Goal: Transaction & Acquisition: Book appointment/travel/reservation

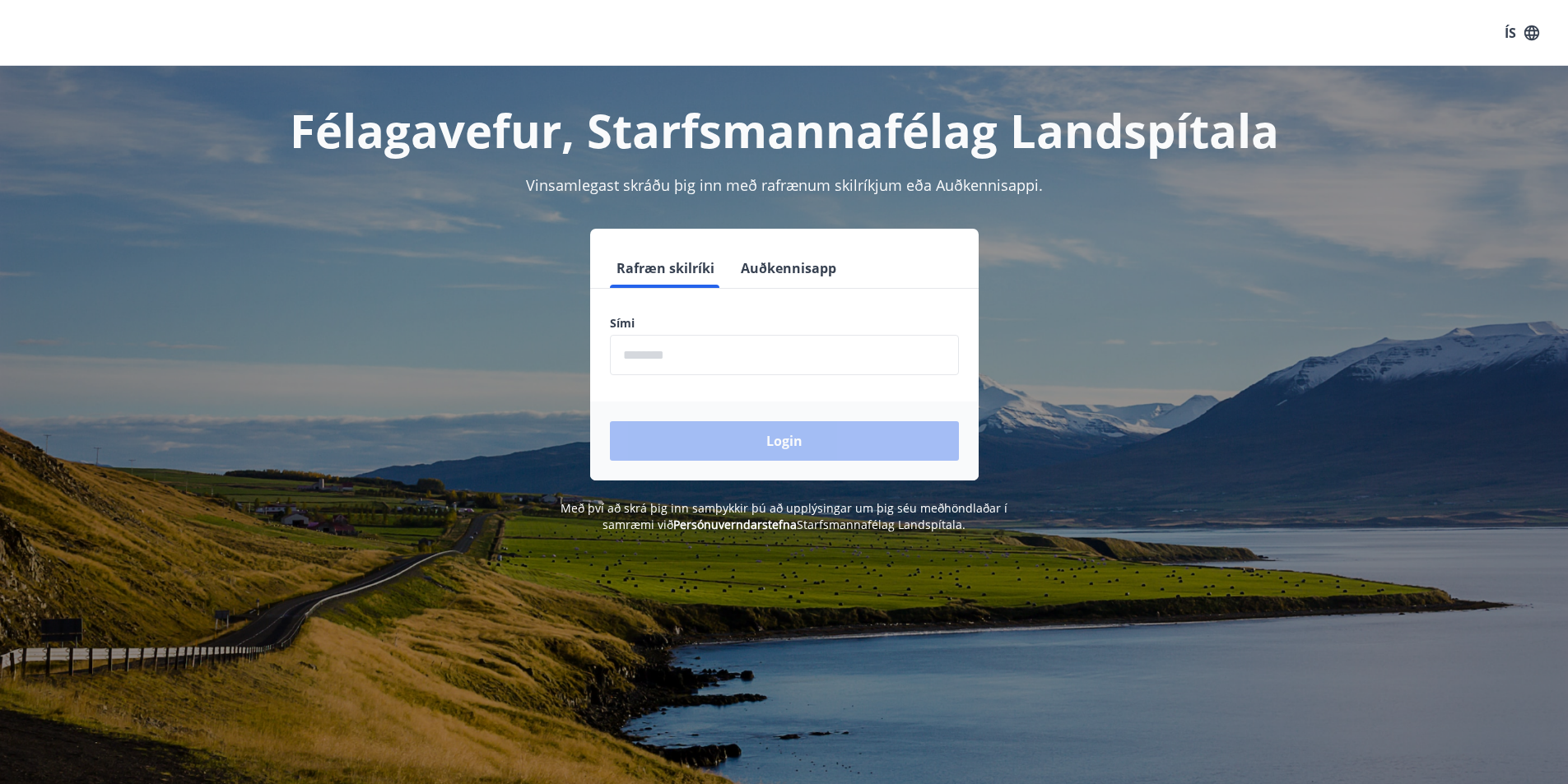
click at [691, 356] on input "phone" at bounding box center [784, 355] width 349 height 40
type input "********"
click at [743, 431] on button "Login" at bounding box center [784, 441] width 349 height 39
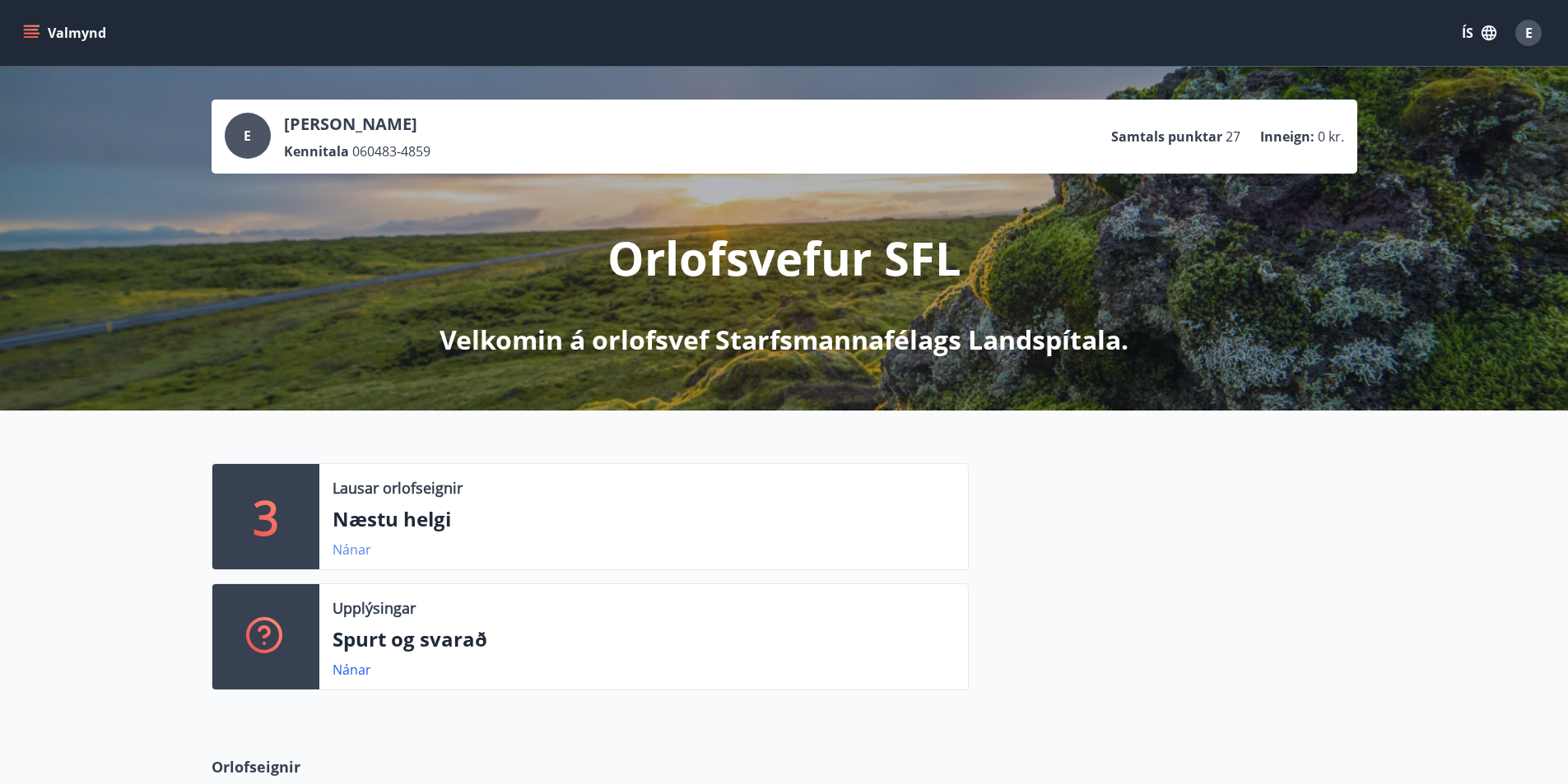
click at [361, 546] on link "Nánar" at bounding box center [352, 550] width 39 height 18
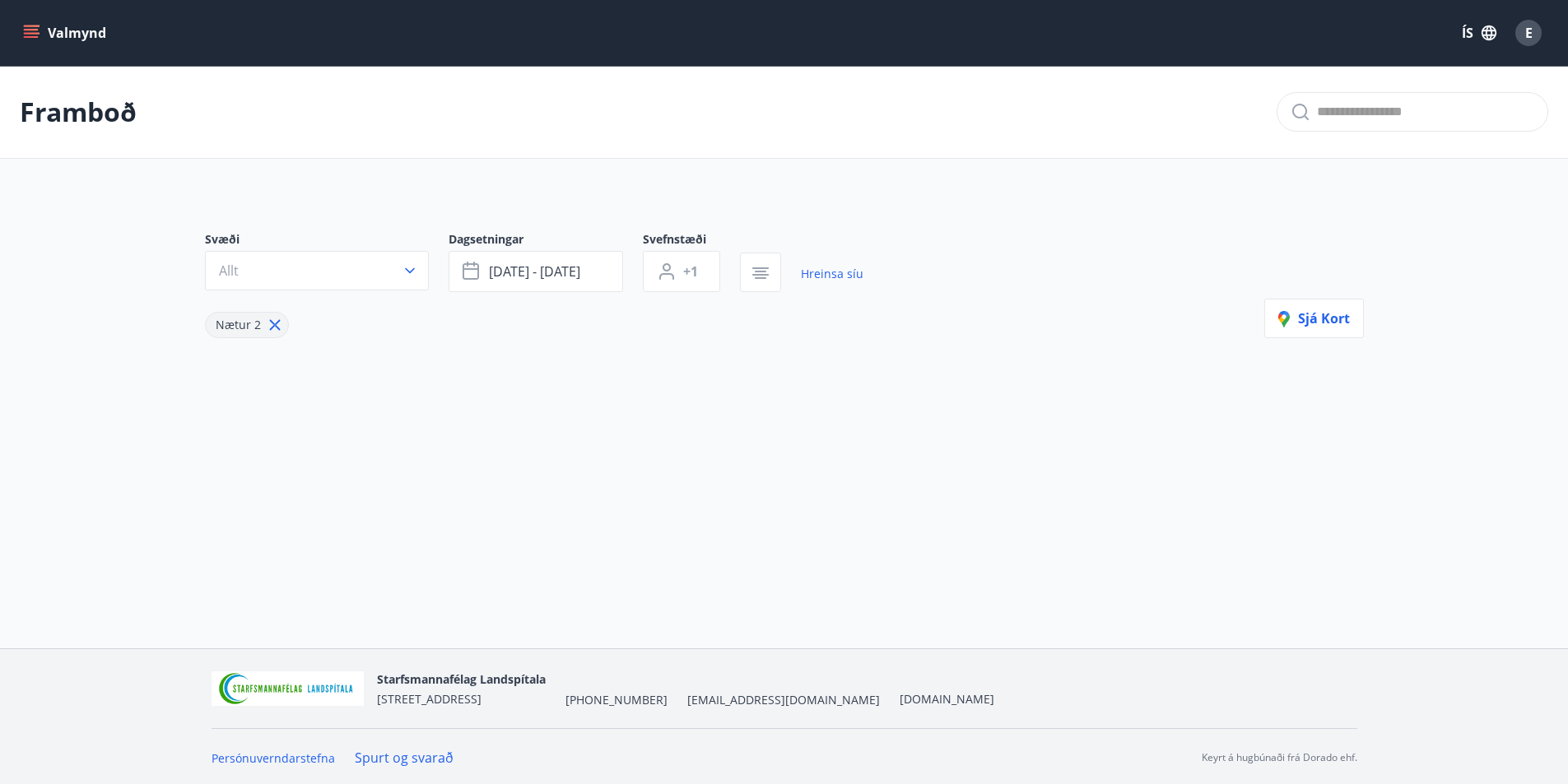
type input "*"
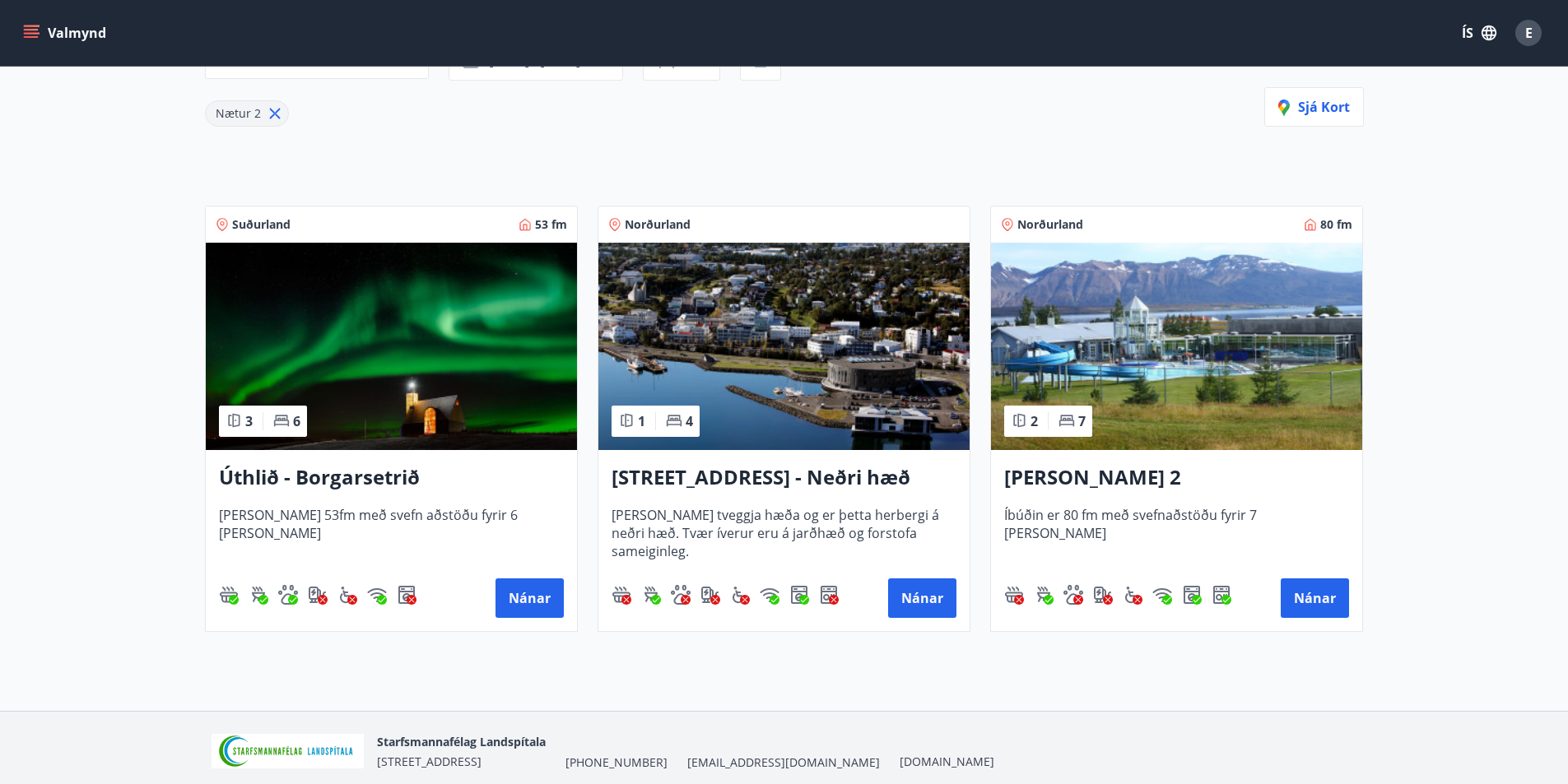
scroll to position [247, 0]
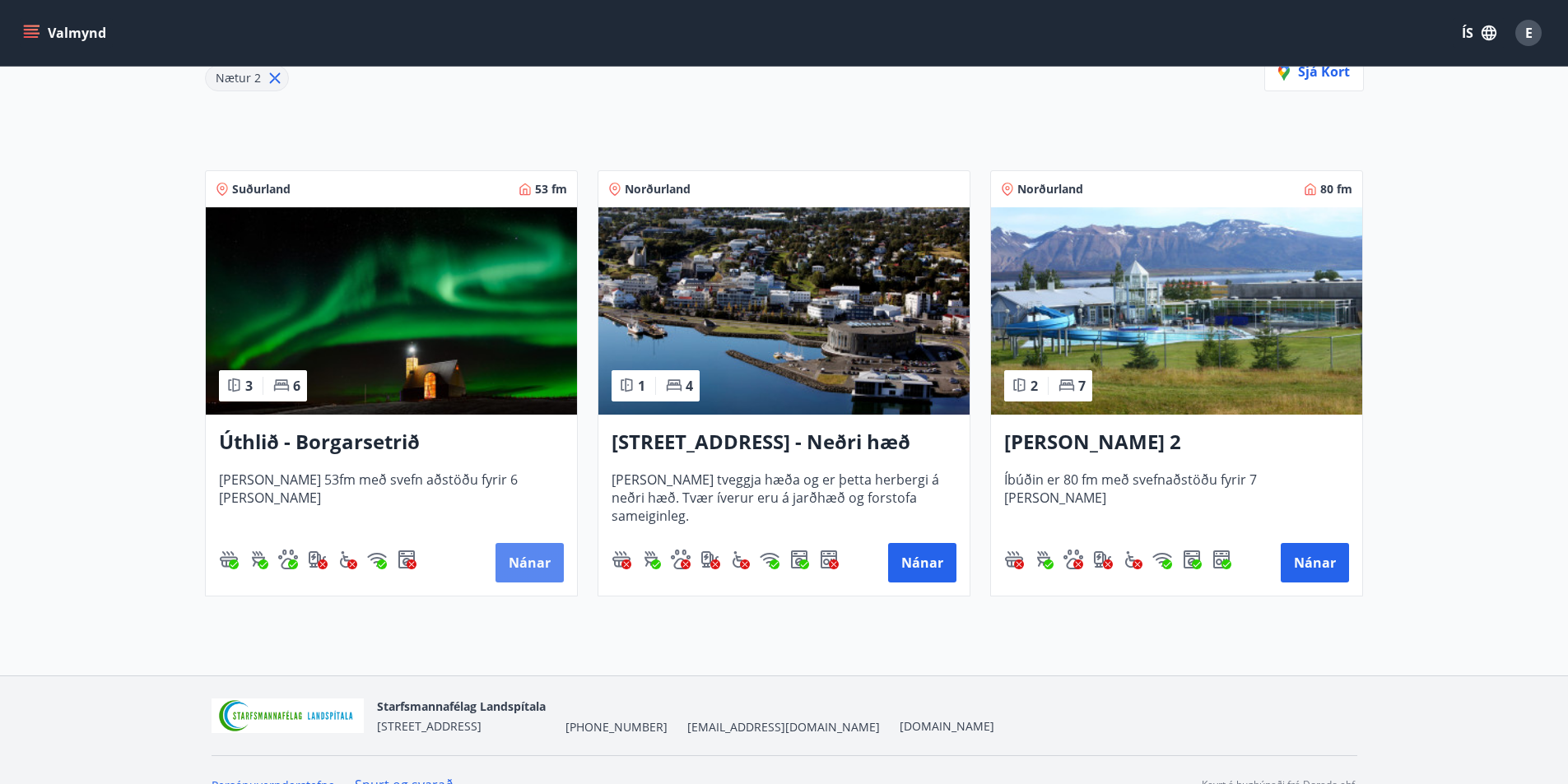
click at [539, 569] on button "Nánar" at bounding box center [529, 562] width 68 height 39
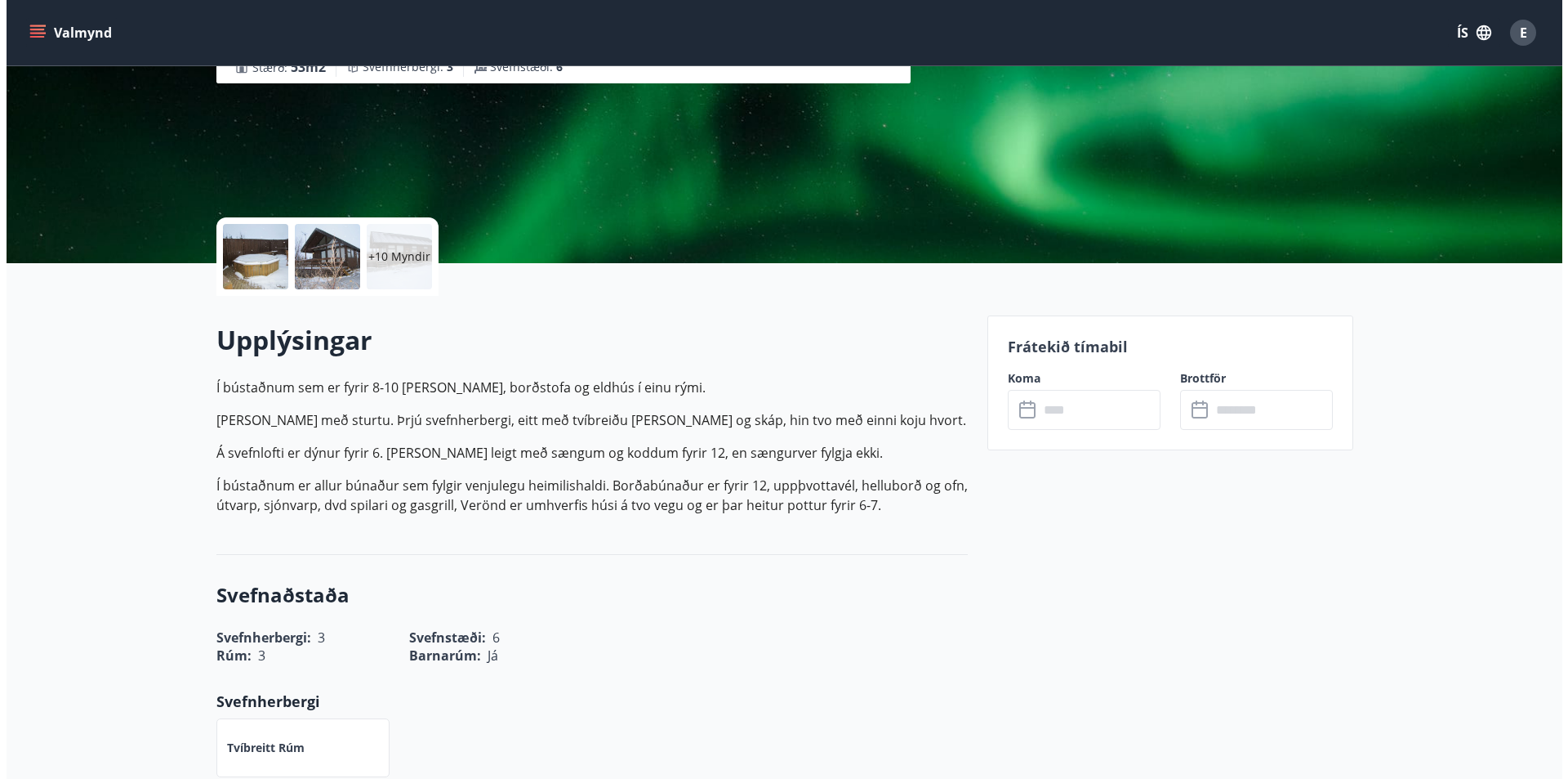
scroll to position [163, 0]
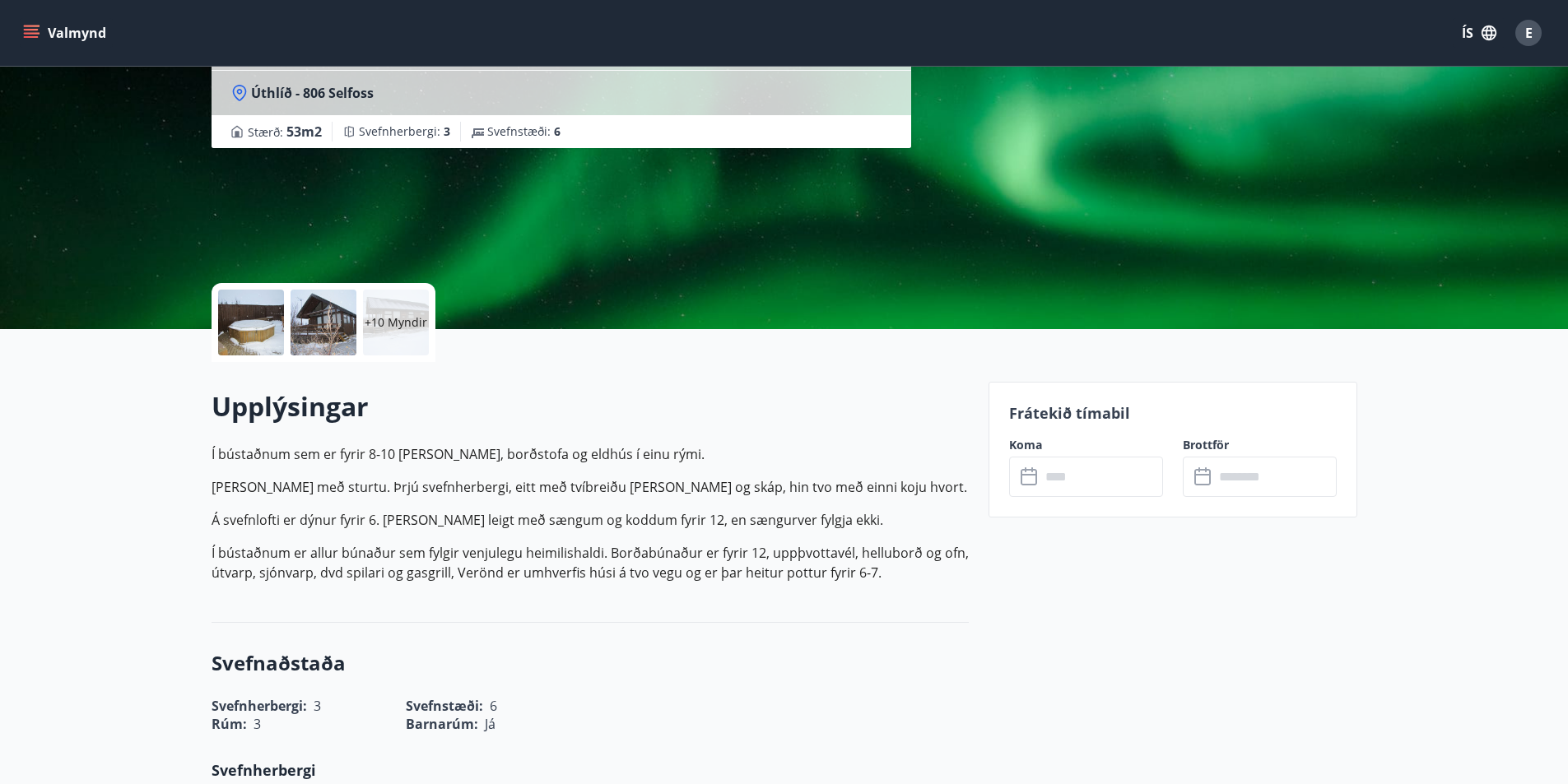
click at [391, 328] on p "+10 Myndir" at bounding box center [396, 322] width 62 height 17
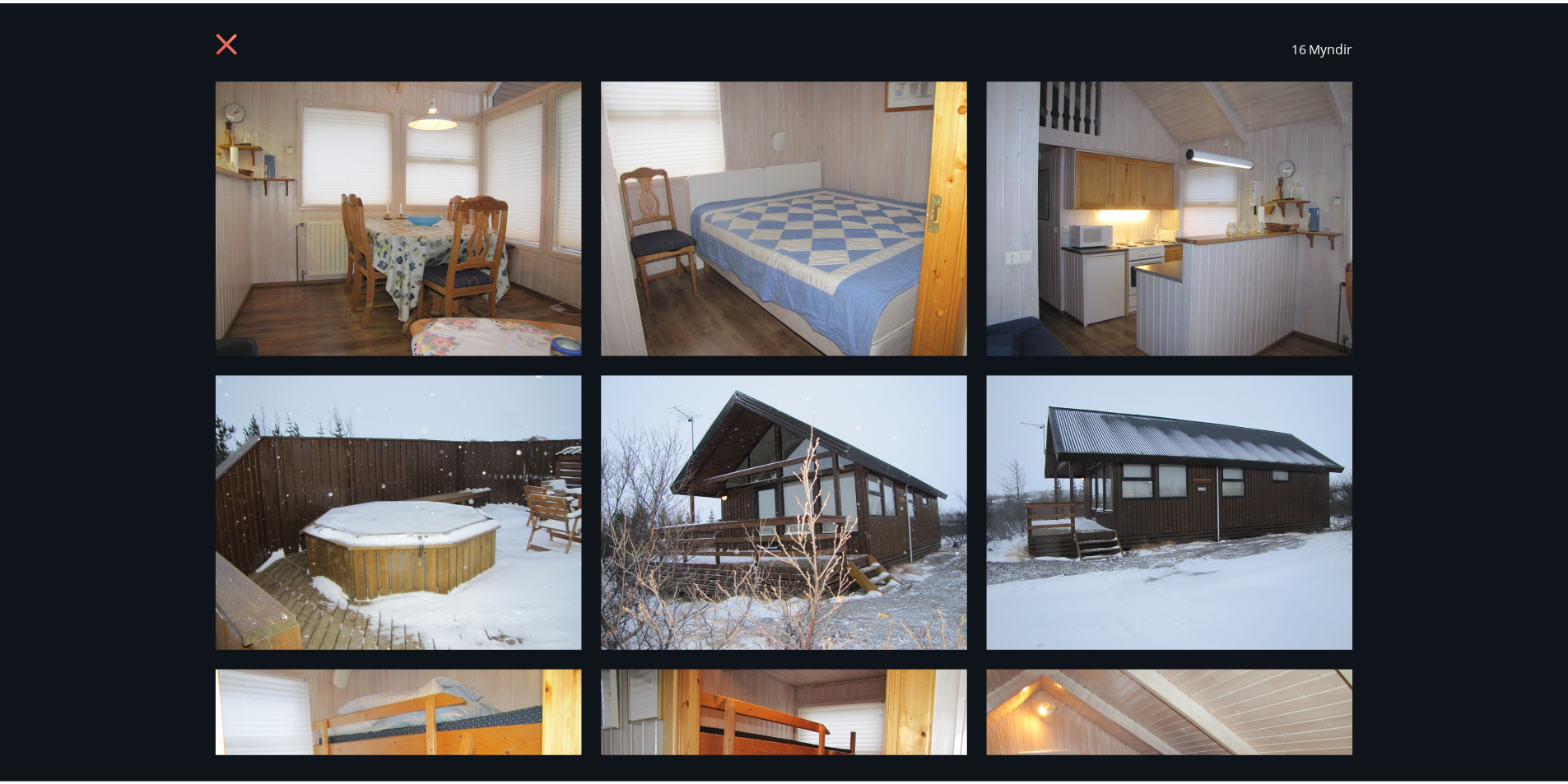
scroll to position [0, 0]
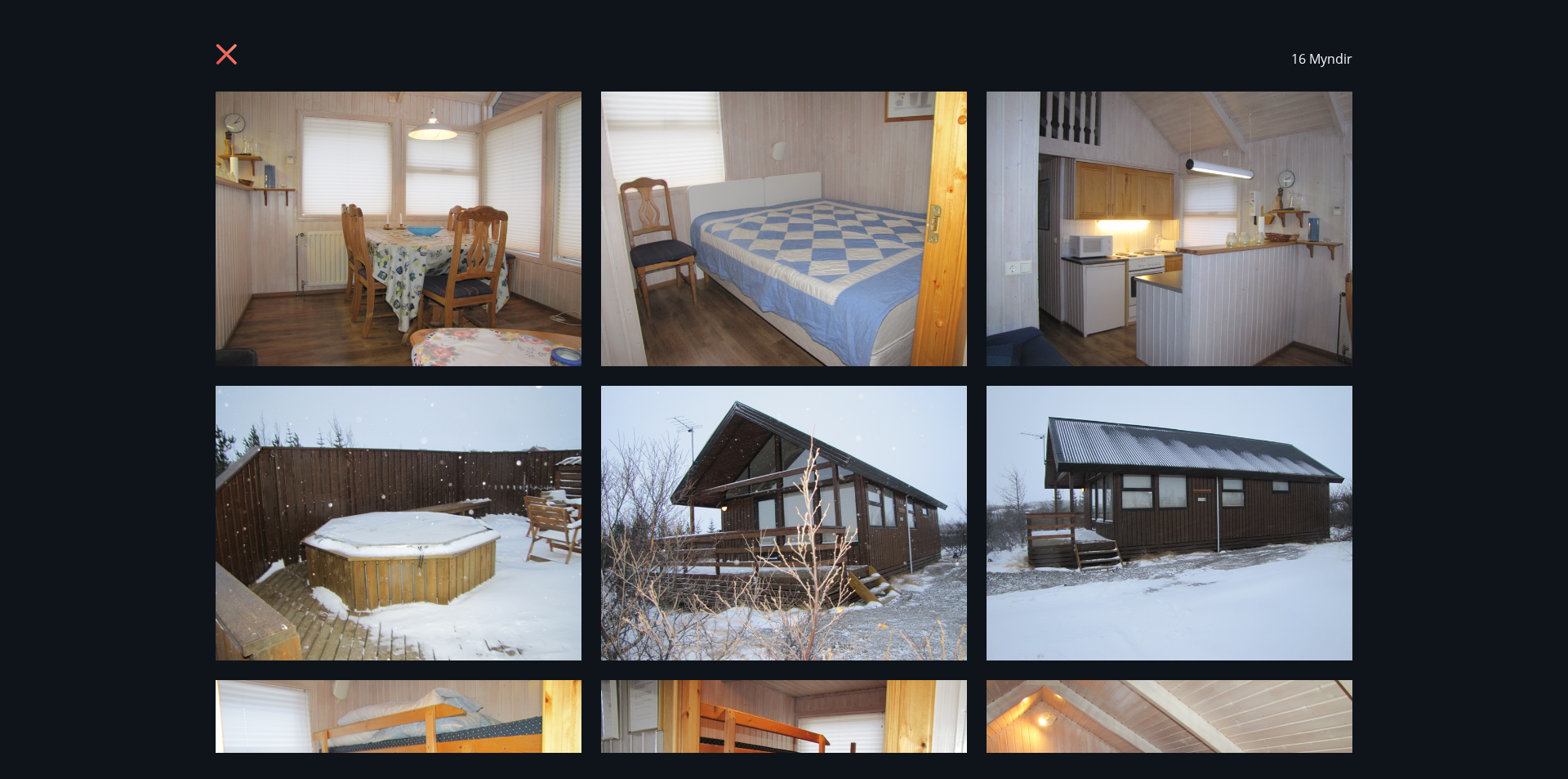
click at [218, 44] on icon at bounding box center [226, 54] width 20 height 20
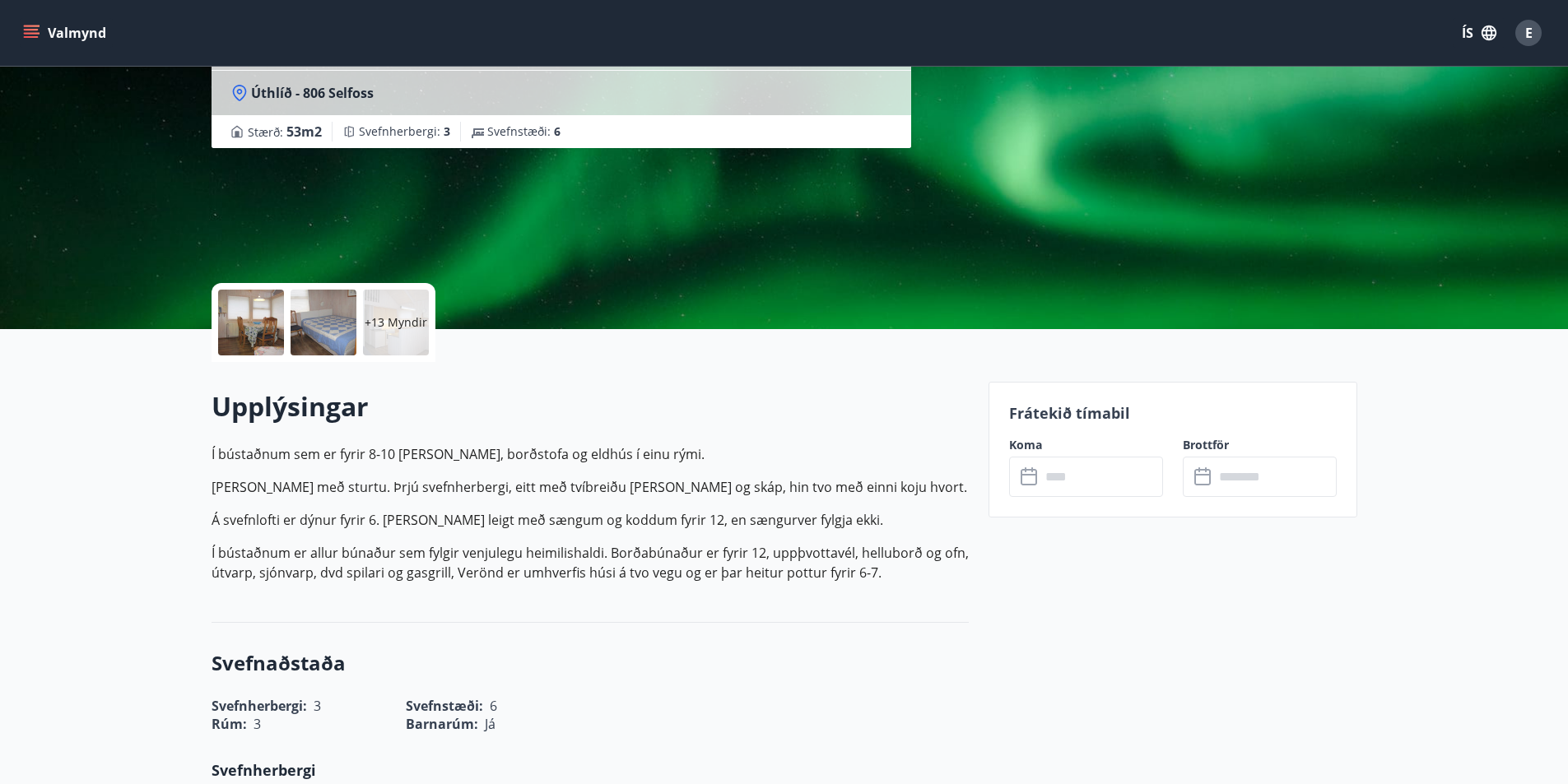
click at [28, 28] on icon "menu" at bounding box center [31, 33] width 17 height 17
drag, startPoint x: 581, startPoint y: 177, endPoint x: 42, endPoint y: 31, distance: 558.4
click at [581, 176] on div "Úthlið - Borgarsetrið Úthlíð - 806 Selfoss Stærð : 53 m2 Svefnherbergi : 3 Svef…" at bounding box center [592, 83] width 763 height 494
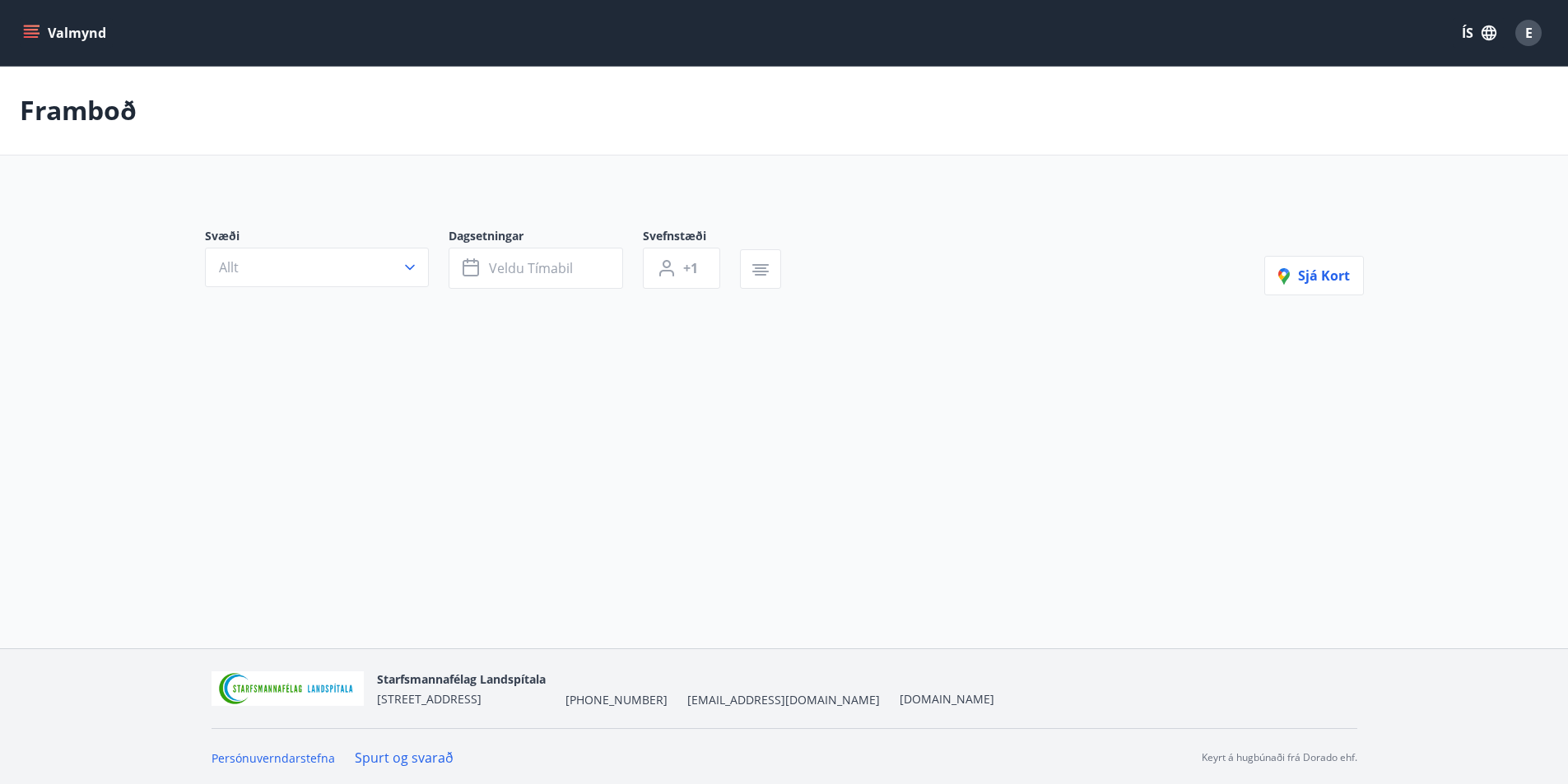
type input "*"
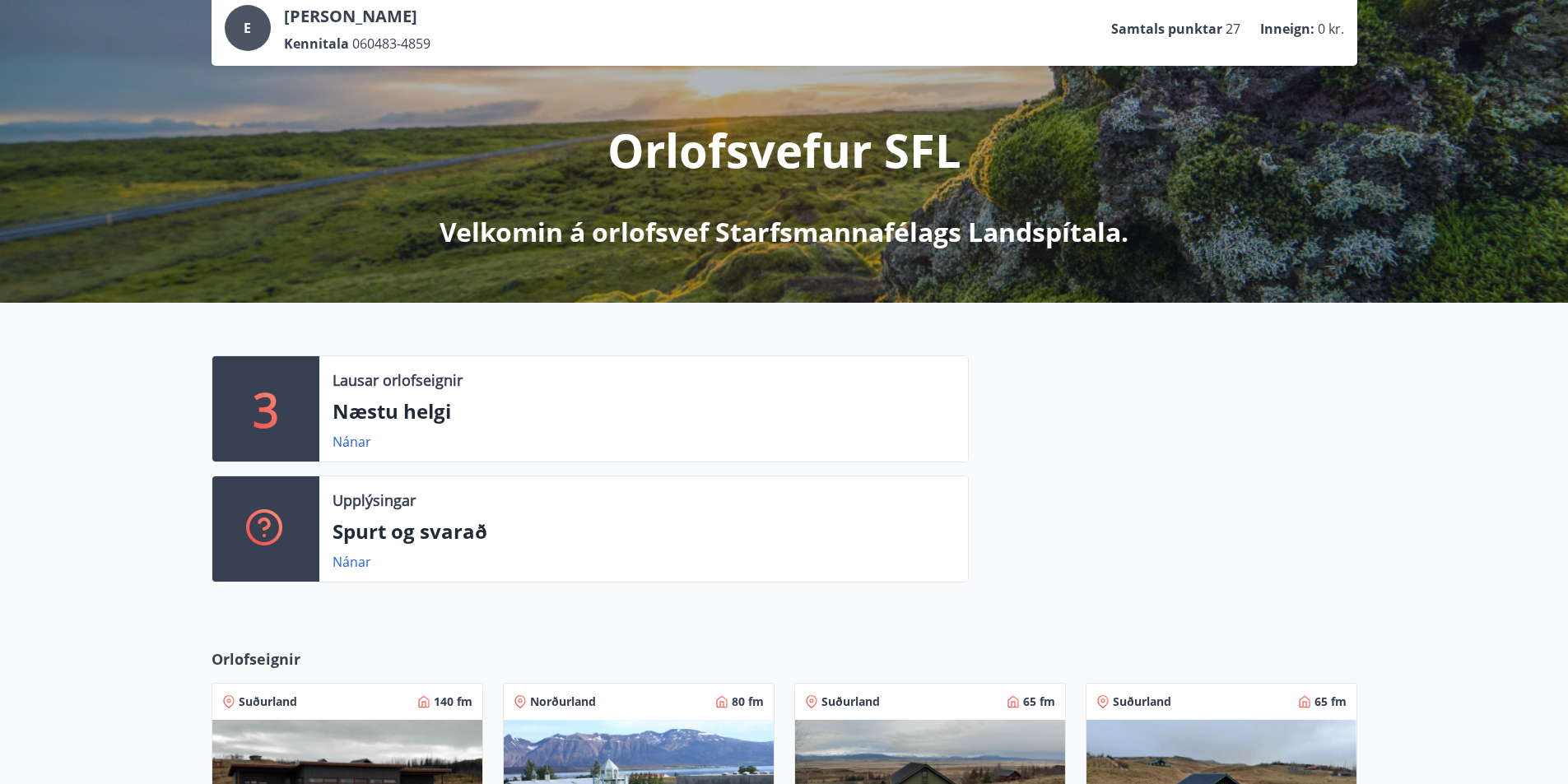
scroll to position [247, 0]
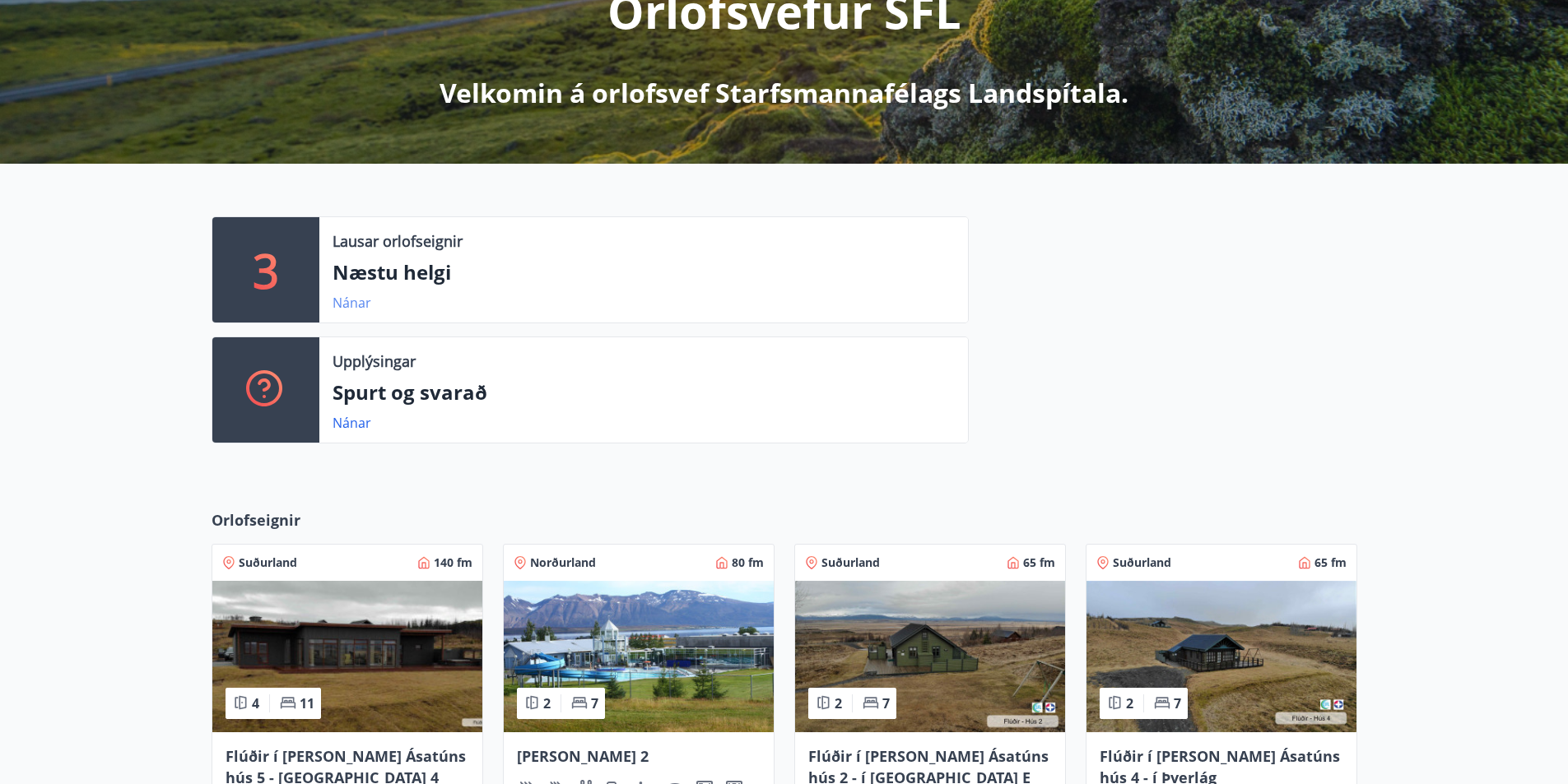
click at [344, 300] on link "Nánar" at bounding box center [352, 303] width 39 height 18
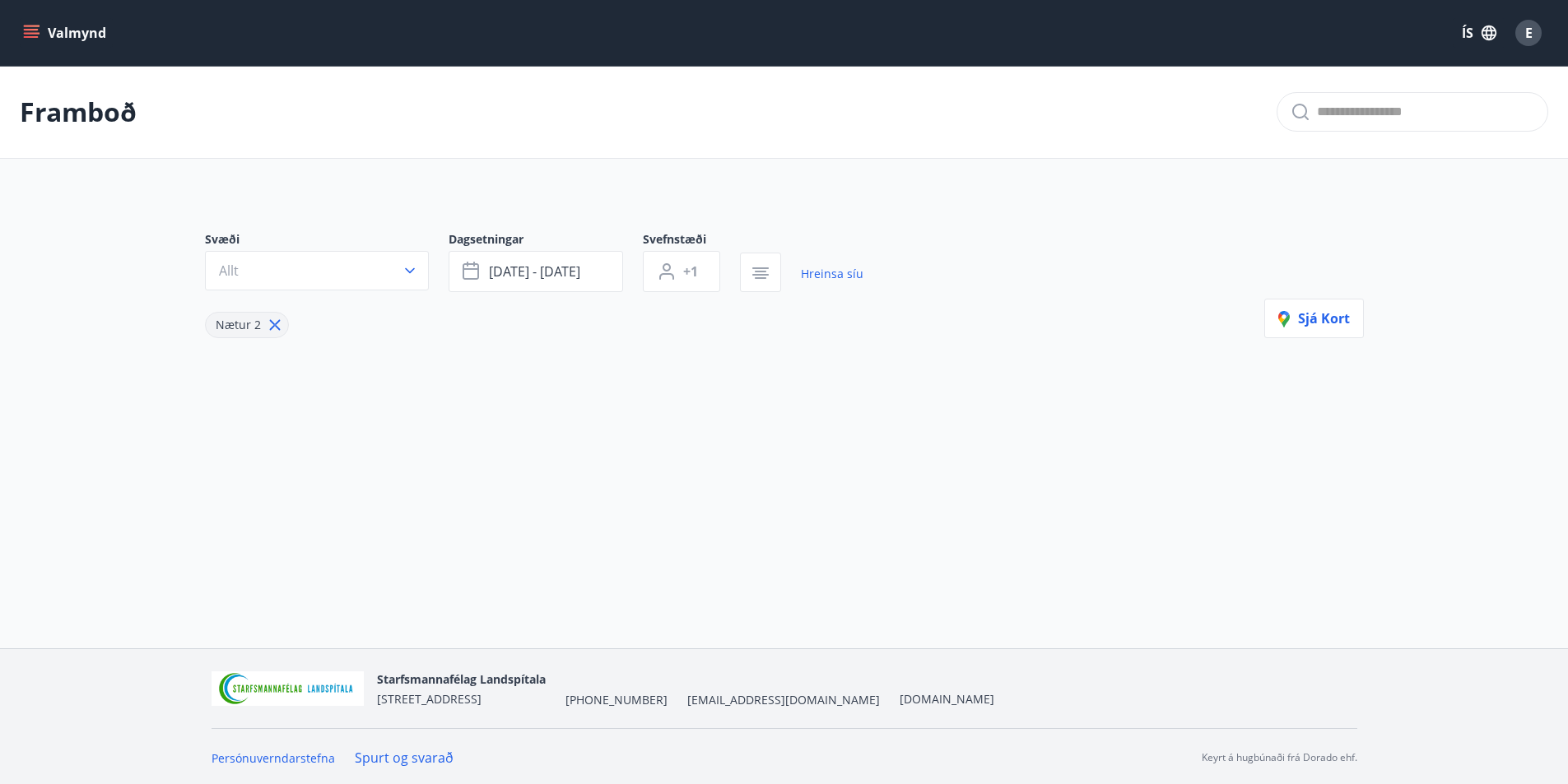
type input "*"
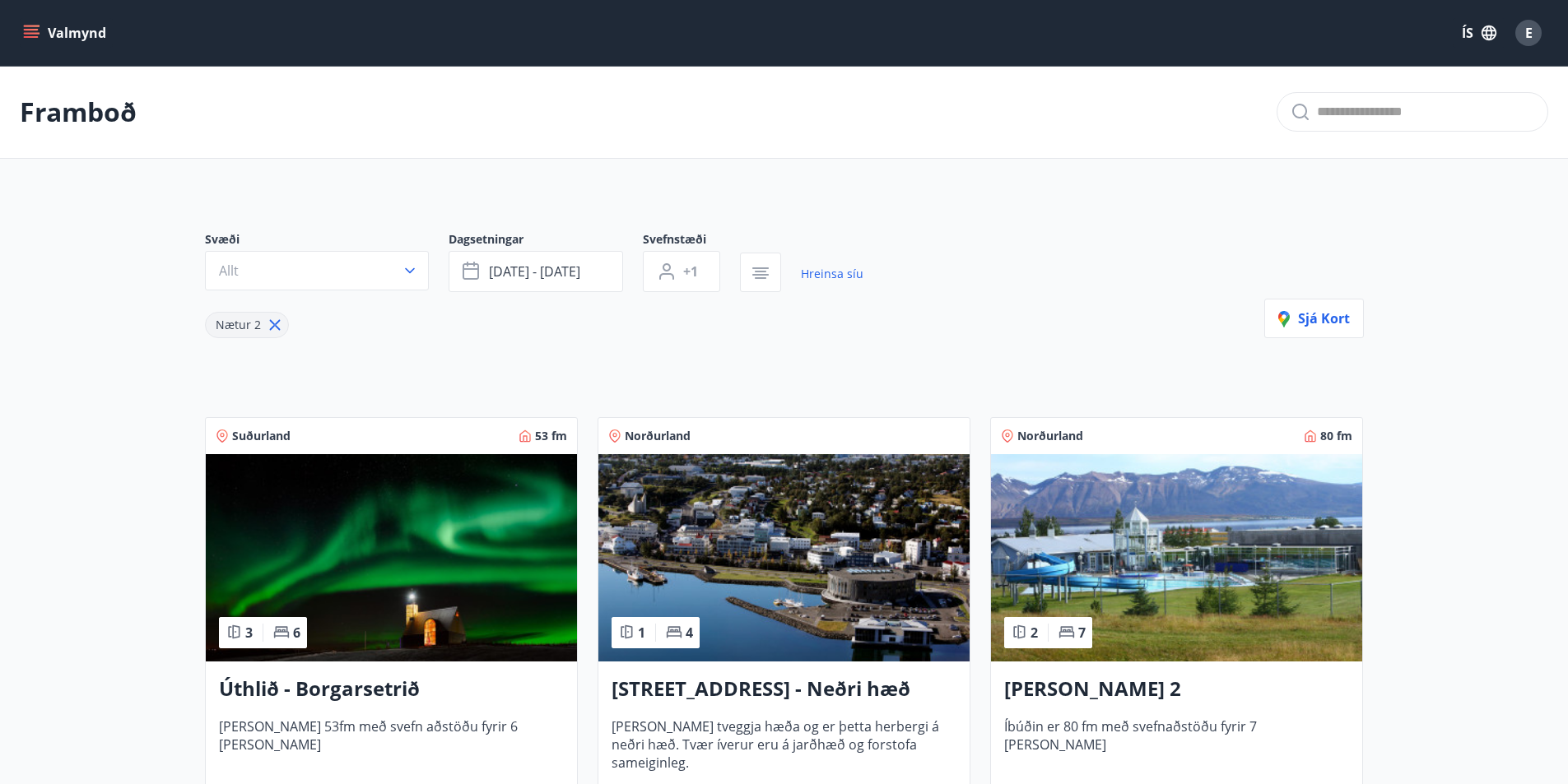
scroll to position [247, 0]
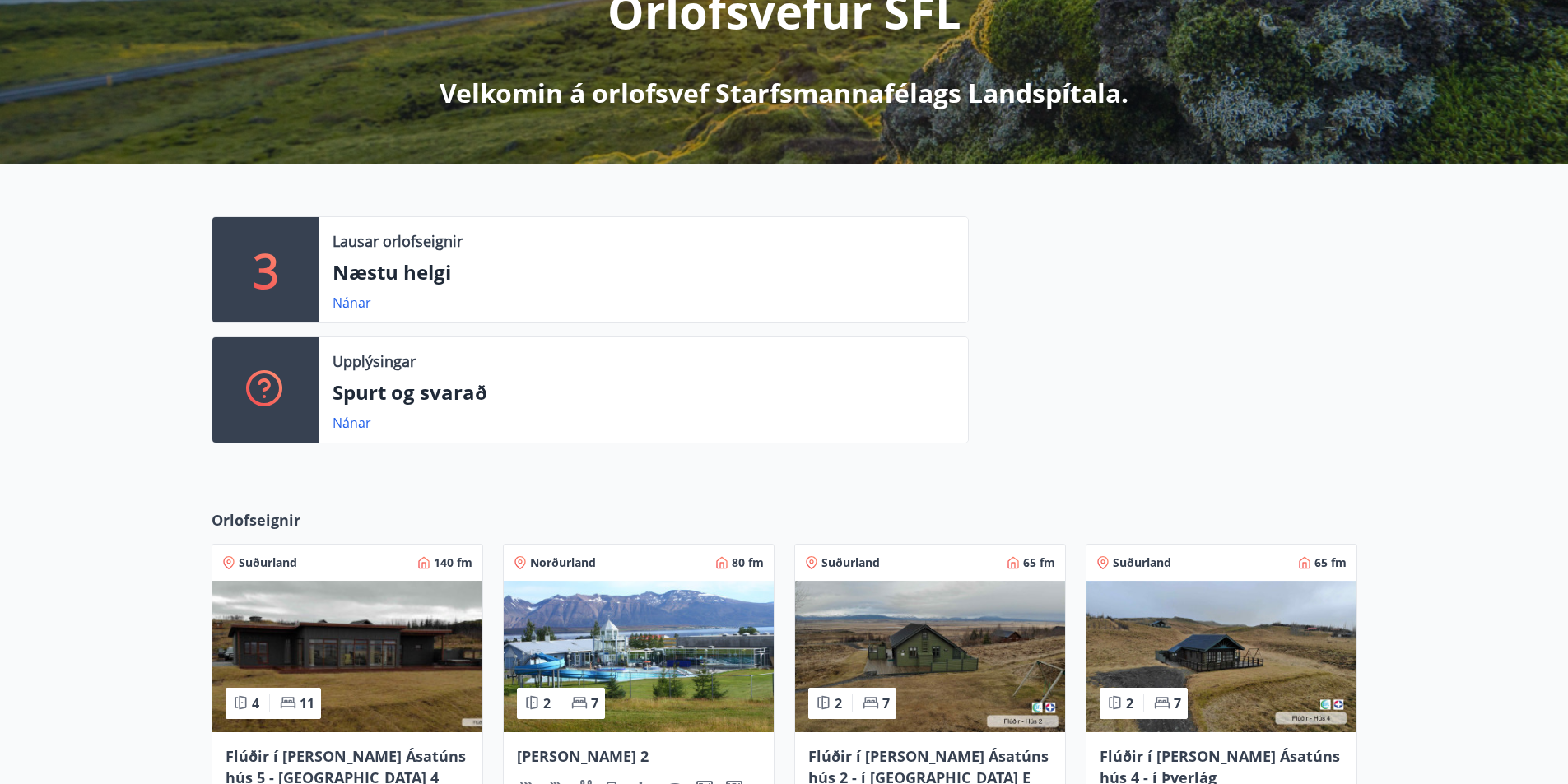
click at [260, 267] on p "3" at bounding box center [265, 270] width 27 height 62
click at [404, 244] on p "Lausar orlofseignir" at bounding box center [398, 241] width 130 height 21
click at [407, 267] on p "Næstu helgi" at bounding box center [643, 272] width 622 height 28
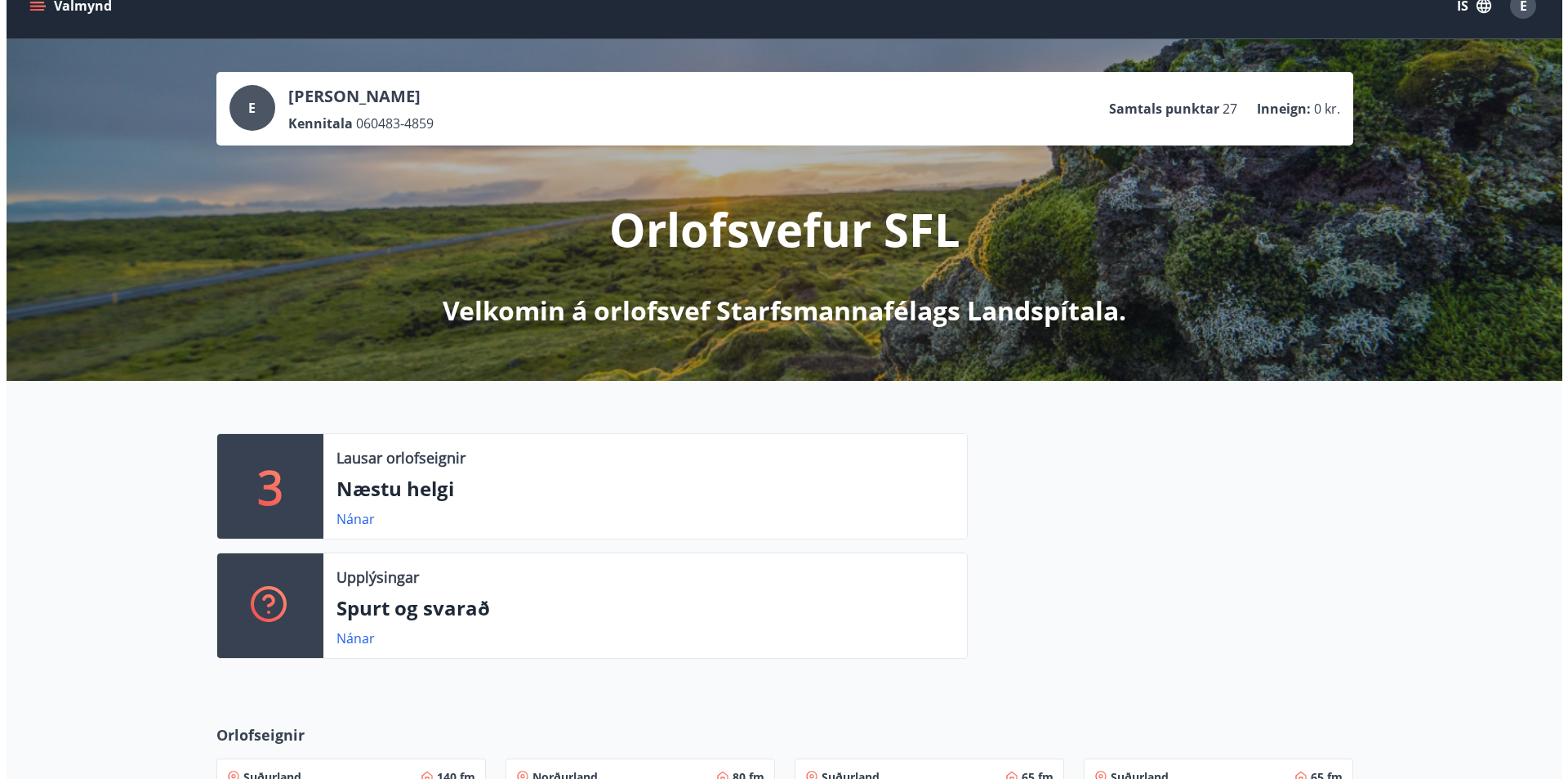
scroll to position [0, 0]
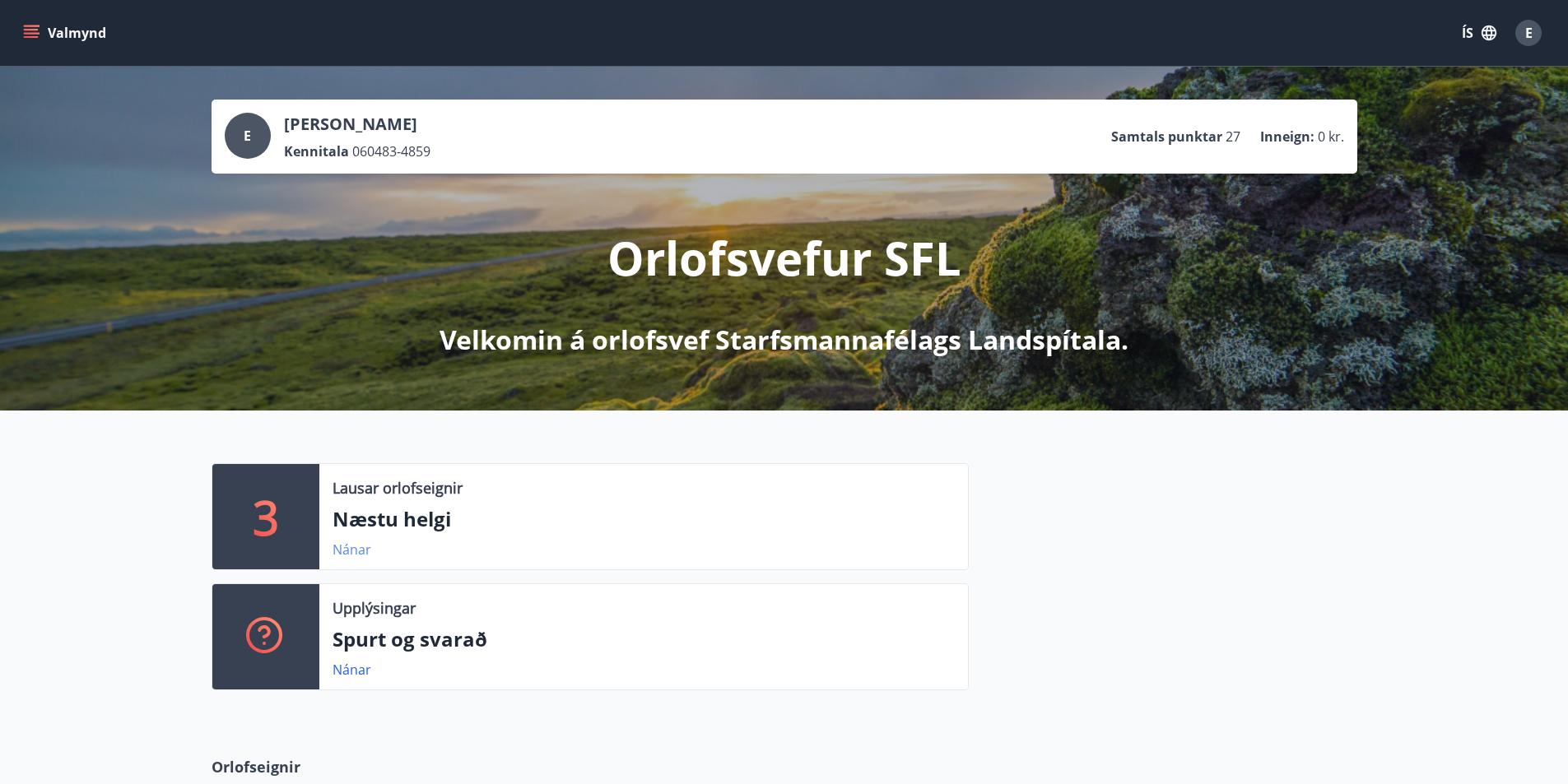
click at [354, 546] on link "Nánar" at bounding box center [352, 550] width 39 height 18
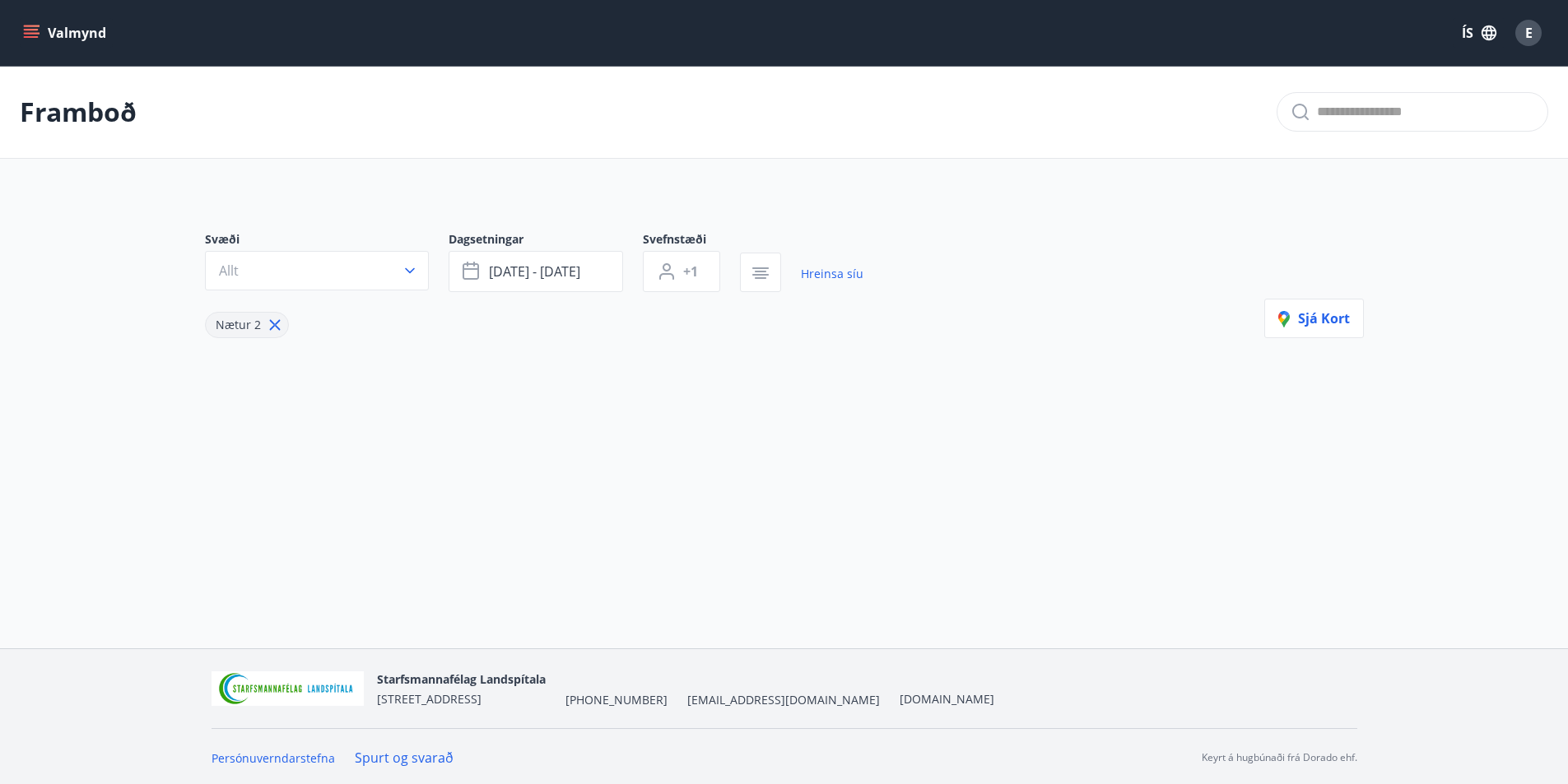
type input "*"
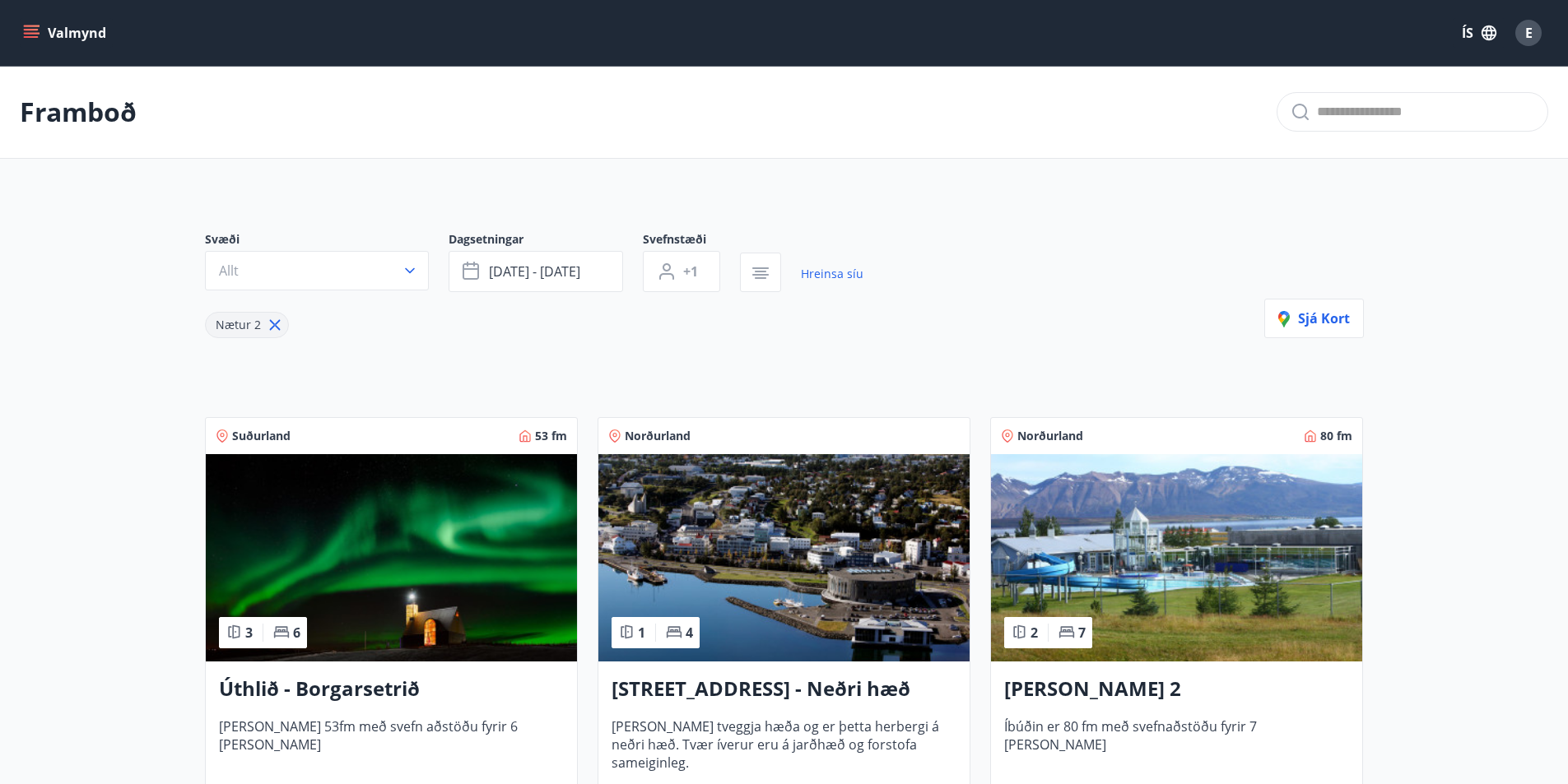
click at [1530, 38] on span "E" at bounding box center [1529, 33] width 7 height 18
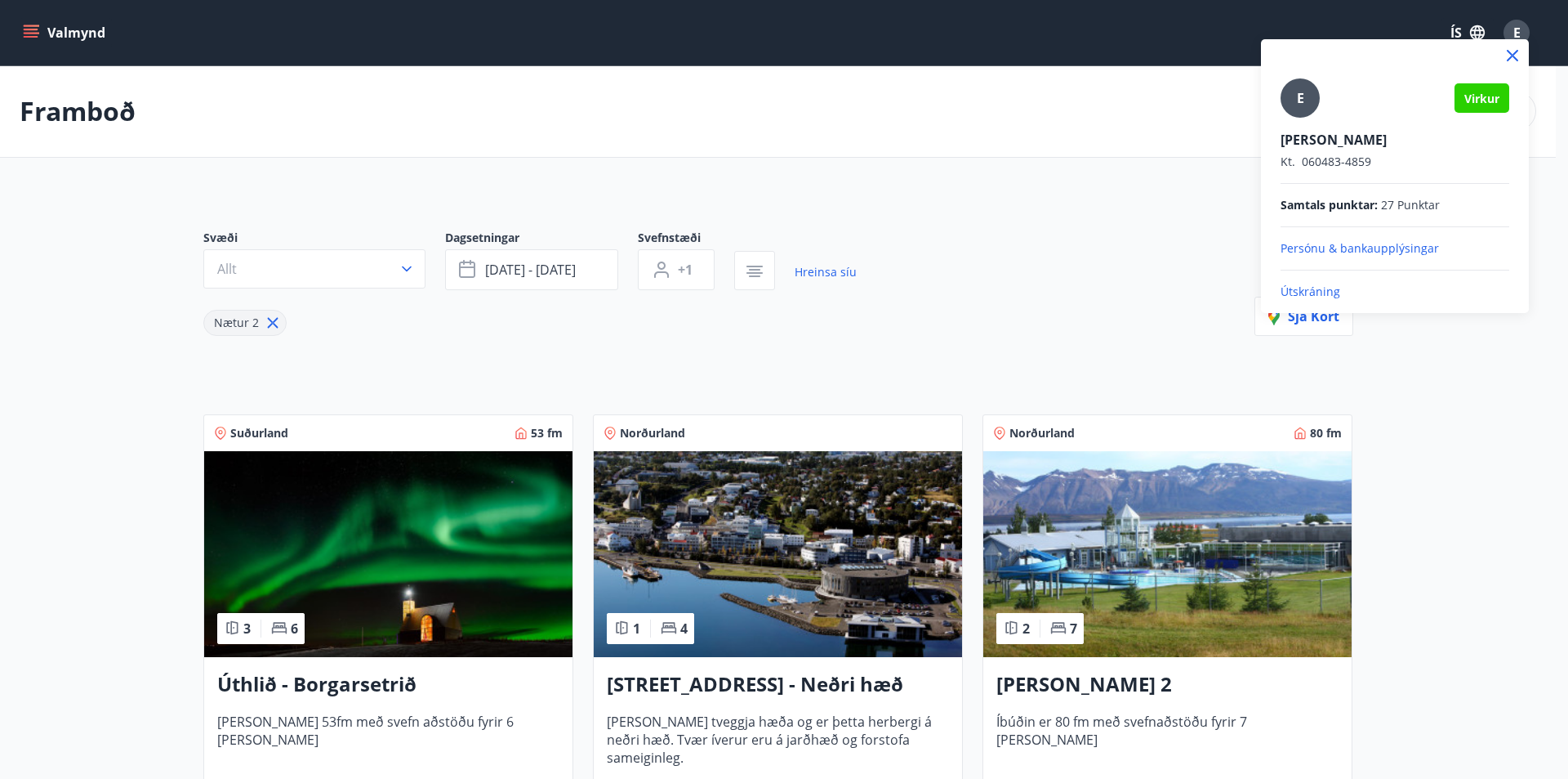
click at [1307, 295] on p "Útskráning" at bounding box center [1395, 292] width 229 height 16
